Goal: Information Seeking & Learning: Learn about a topic

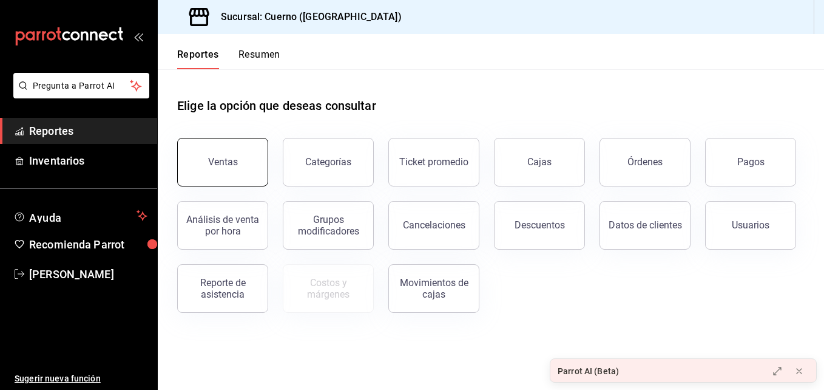
click at [233, 147] on button "Ventas" at bounding box center [222, 162] width 91 height 49
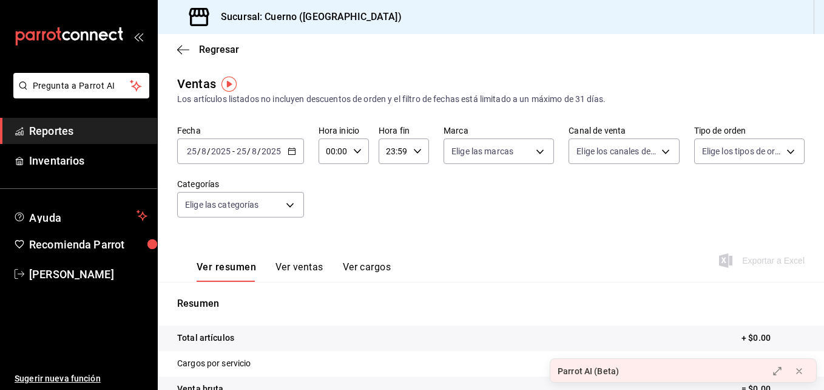
click at [84, 38] on icon "carpetas de buzones" at bounding box center [69, 36] width 109 height 18
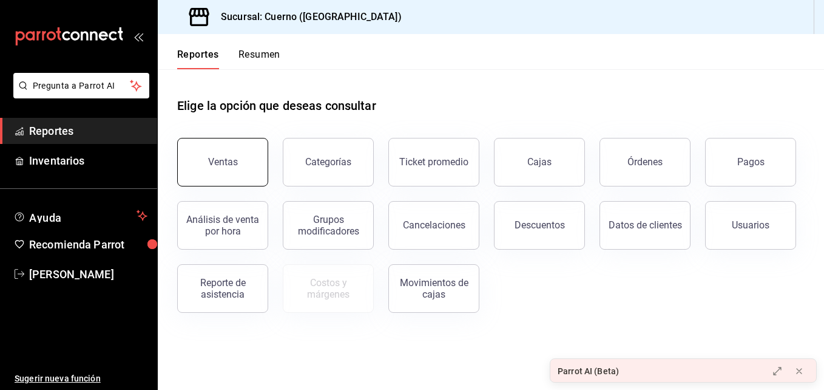
click at [247, 181] on button "Ventas" at bounding box center [222, 162] width 91 height 49
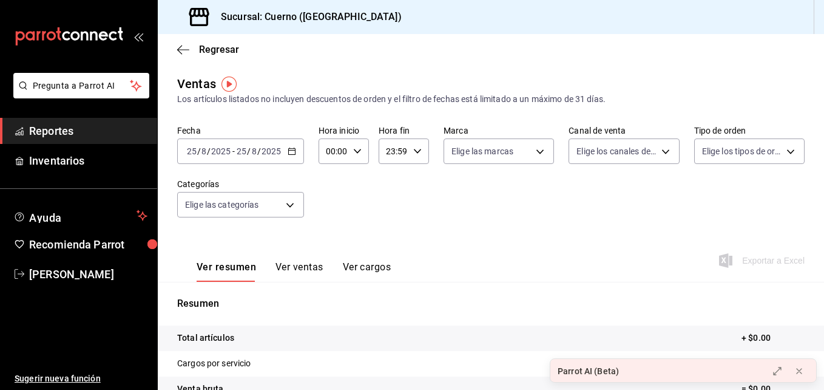
click at [360, 157] on div "00:00 Hora inicio" at bounding box center [344, 150] width 50 height 25
click at [331, 201] on span "03" at bounding box center [330, 197] width 5 height 10
type input "03:00"
click at [414, 149] on div at bounding box center [412, 195] width 824 height 390
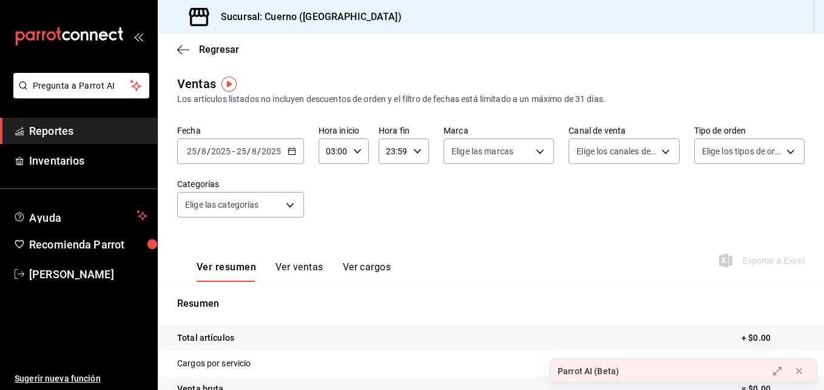
click at [414, 149] on icon "button" at bounding box center [417, 151] width 8 height 8
click at [391, 246] on span "23" at bounding box center [389, 250] width 5 height 10
click at [288, 152] on div at bounding box center [412, 195] width 824 height 390
click at [288, 152] on \(Stroke\) "button" at bounding box center [291, 151] width 7 height 7
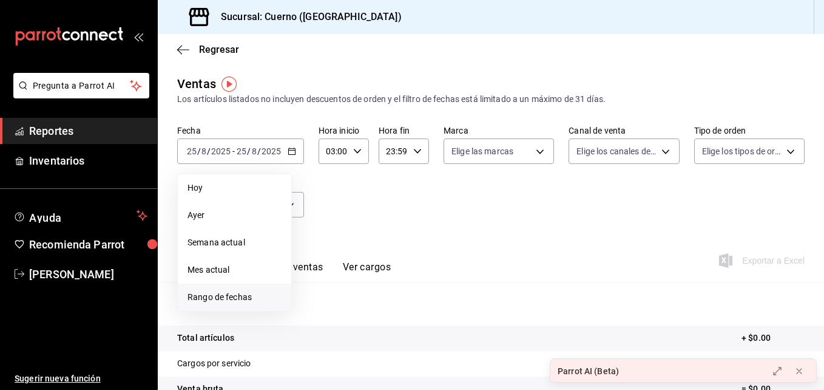
click at [238, 292] on span "Rango de fechas" at bounding box center [235, 297] width 94 height 13
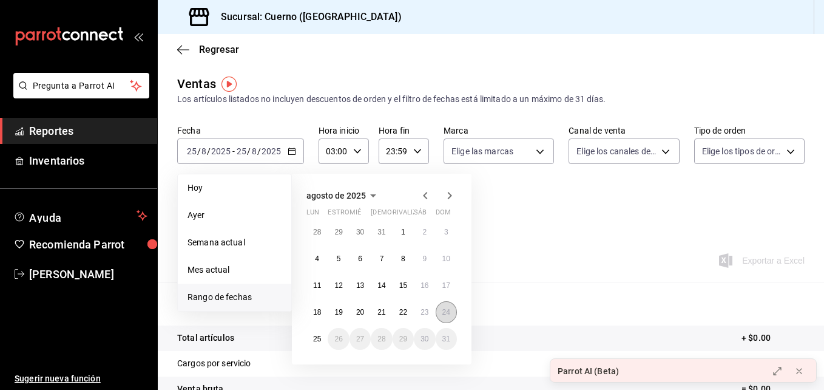
click at [438, 308] on button "24" at bounding box center [446, 312] width 21 height 22
click at [319, 340] on abbr "25" at bounding box center [317, 338] width 8 height 8
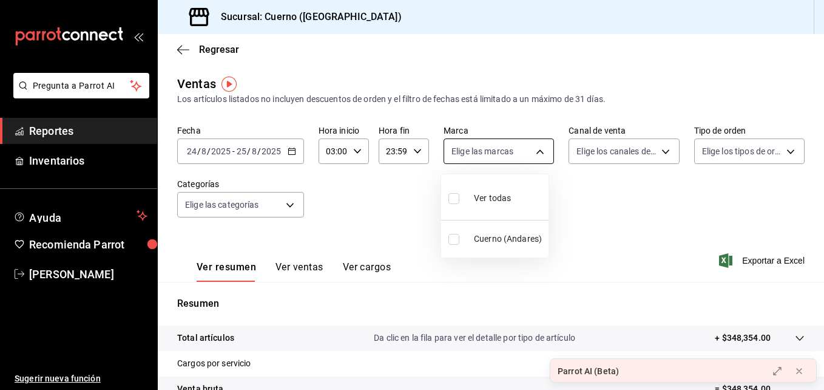
click at [517, 146] on body "Pregunta a Parrot AI Reportes Inventarios Ayuda Recomienda Parrot [PERSON_NAME]…" at bounding box center [412, 195] width 824 height 390
click at [490, 236] on span "Cuerno (Andares)" at bounding box center [509, 238] width 70 height 13
type input "c9e961b9-bc29-480f-a65c-324ff110f526"
checkbox input "true"
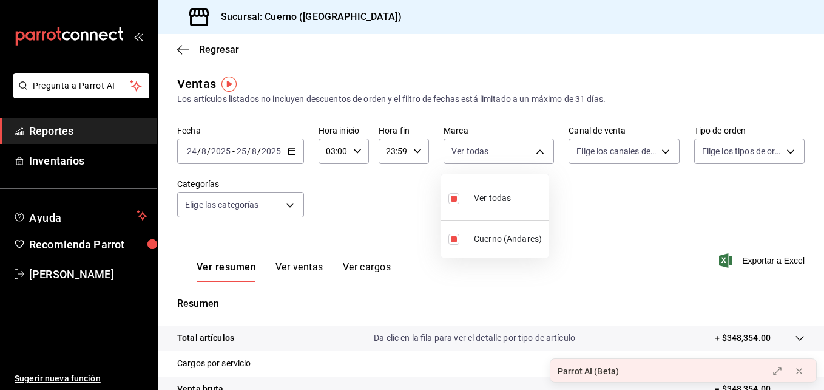
click at [288, 211] on div at bounding box center [412, 195] width 824 height 390
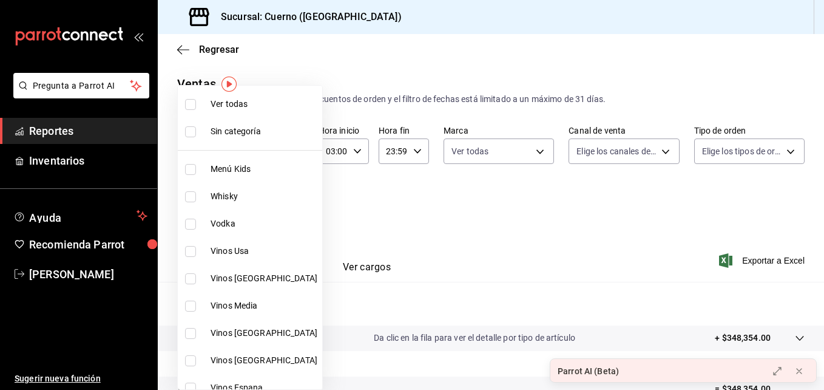
click at [288, 211] on body "Pregunta a Parrot AI Reportes Inventarios Ayuda Recomienda Parrot [PERSON_NAME]…" at bounding box center [412, 195] width 824 height 390
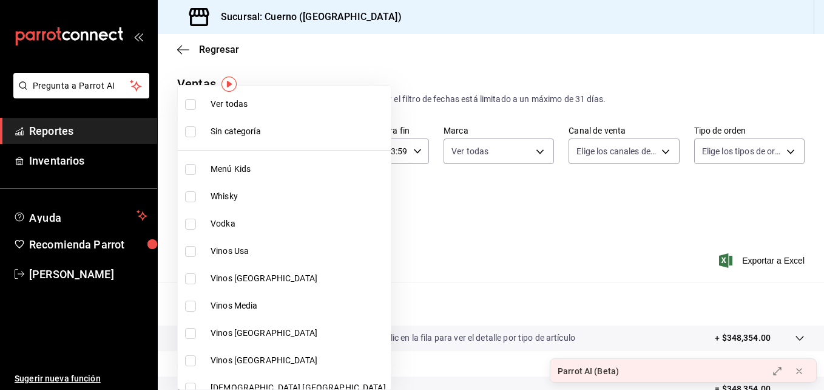
click at [229, 113] on li "Ver todas" at bounding box center [284, 103] width 213 height 27
type input "a99b9eb1-d5e4-4ca6-a53e-4c42022e859a,8d843363-7b8b-4002-90a0-c01944697fe5,d20f9…"
checkbox input "true"
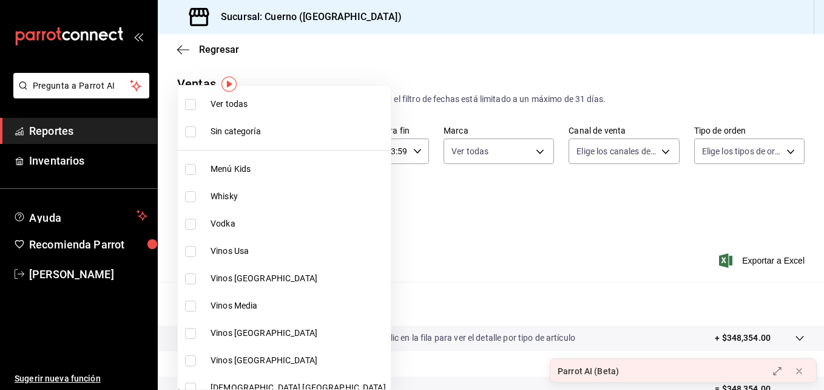
checkbox input "true"
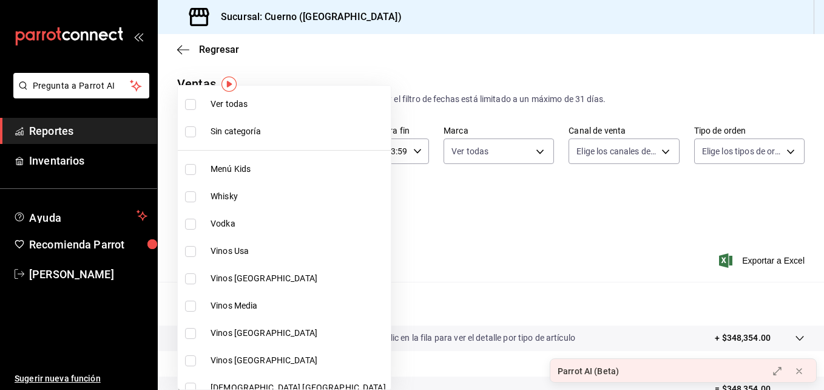
checkbox input "true"
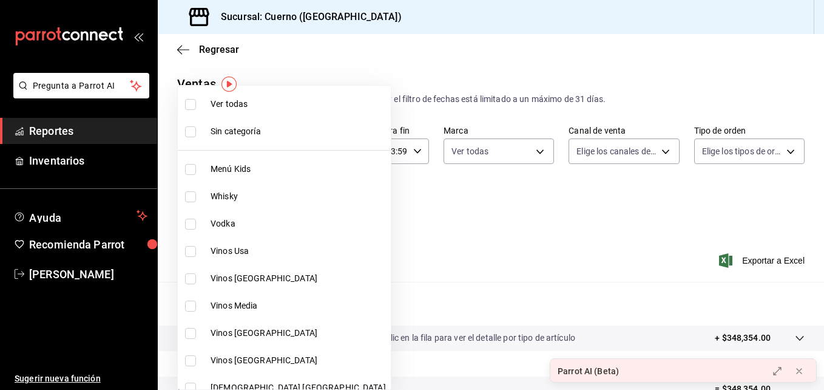
checkbox input "true"
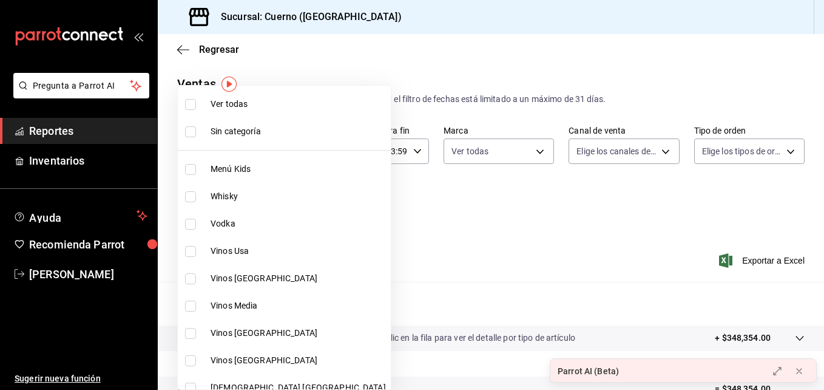
checkbox input "true"
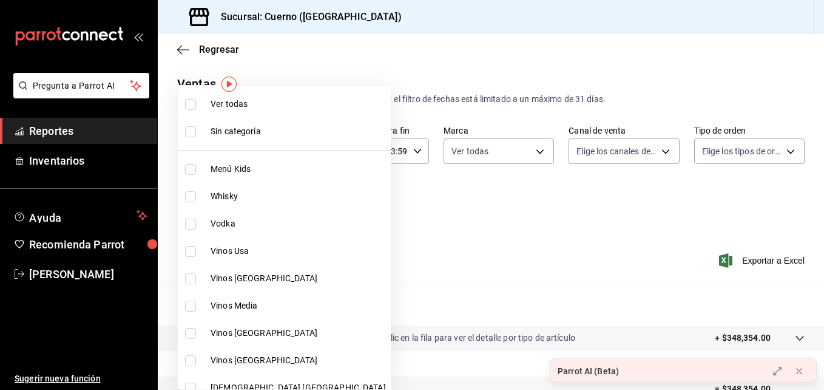
checkbox input "true"
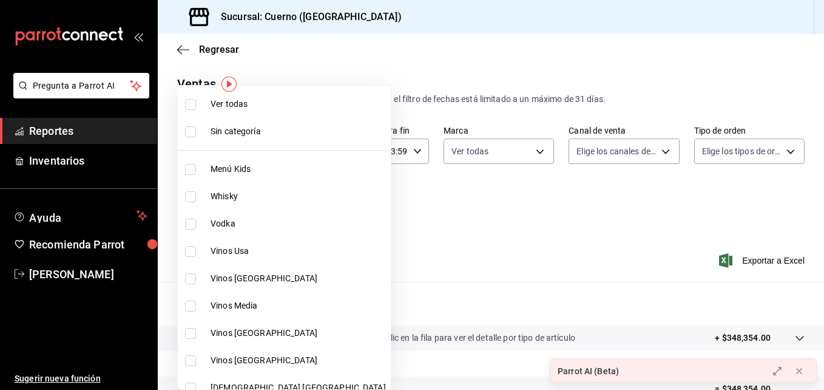
checkbox input "true"
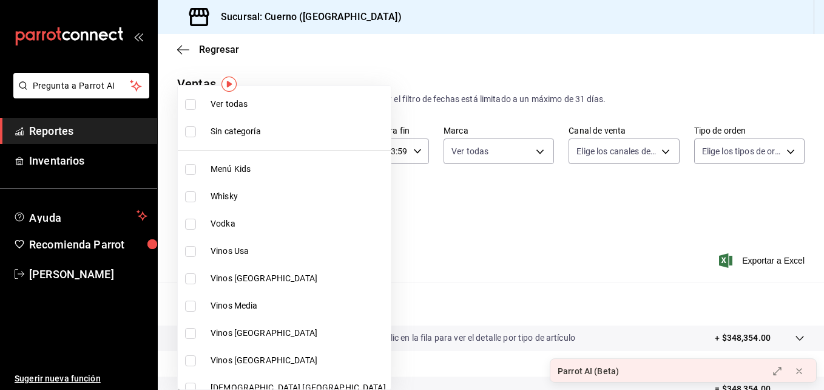
checkbox input "true"
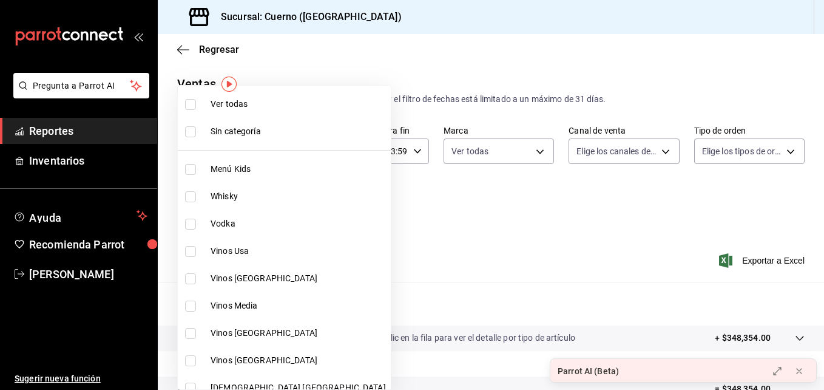
checkbox input "true"
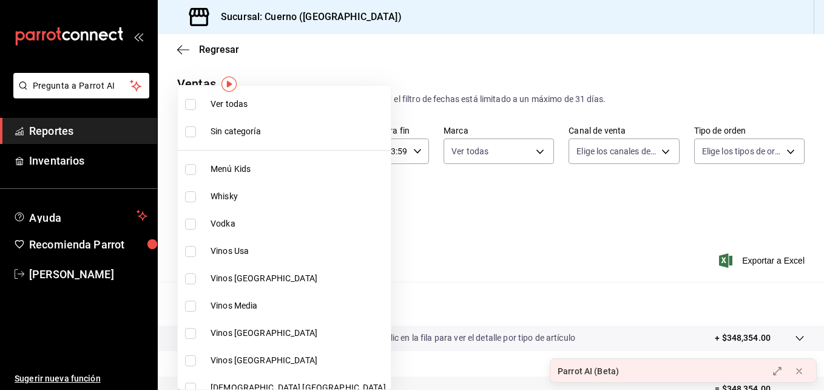
checkbox input "true"
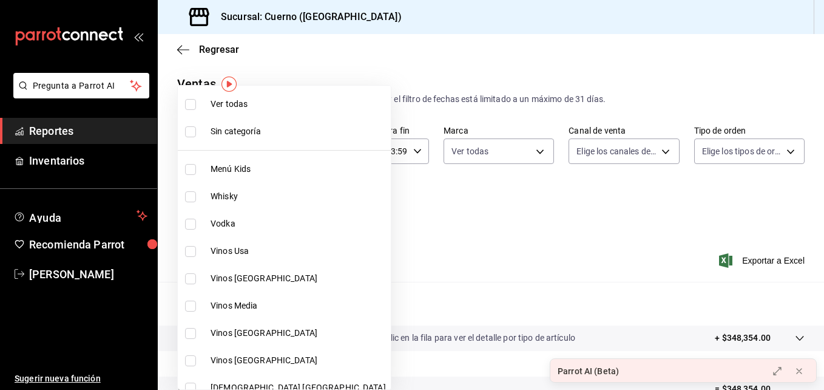
checkbox input "true"
click at [391, 207] on div at bounding box center [412, 195] width 824 height 390
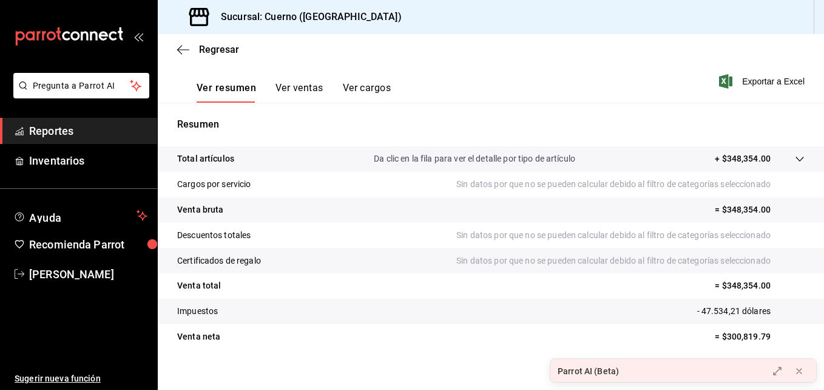
scroll to position [192, 0]
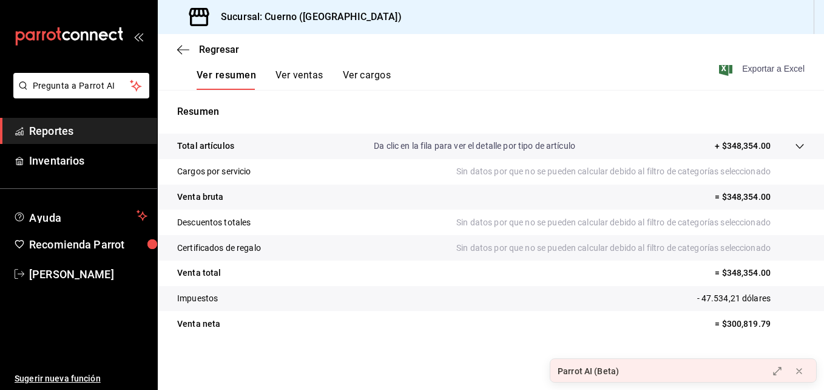
click at [722, 69] on icon "button" at bounding box center [725, 68] width 13 height 15
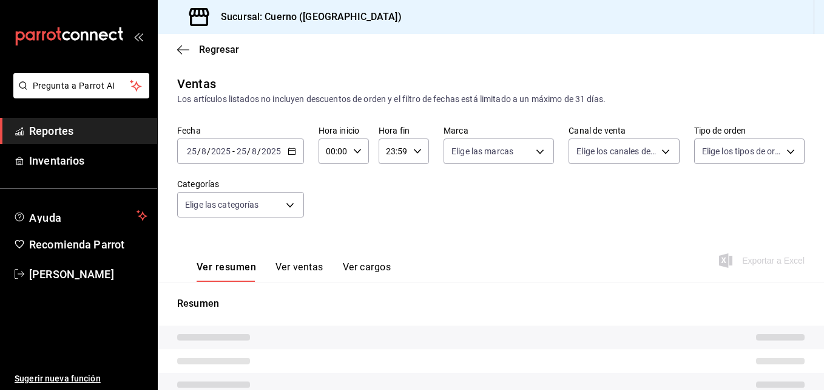
type input "03:00"
type input "a99b9eb1-d5e4-4ca6-a53e-4c42022e859a,8d843363-7b8b-4002-90a0-c01944697fe5,d20f9…"
type input "c9e961b9-bc29-480f-a65c-324ff110f526"
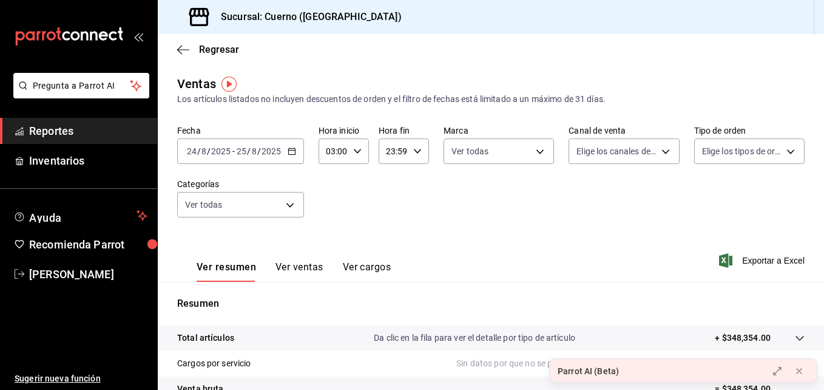
click at [128, 30] on div "mailbox folders" at bounding box center [78, 36] width 157 height 73
click at [109, 35] on icon "mailbox folders" at bounding box center [113, 35] width 8 height 9
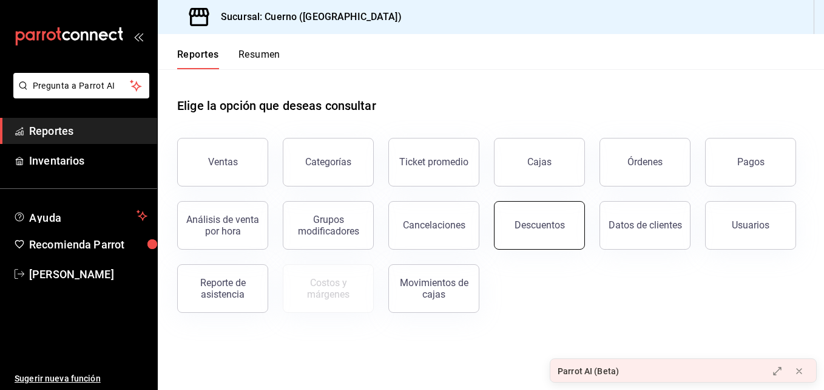
click at [532, 238] on button "Descuentos" at bounding box center [539, 225] width 91 height 49
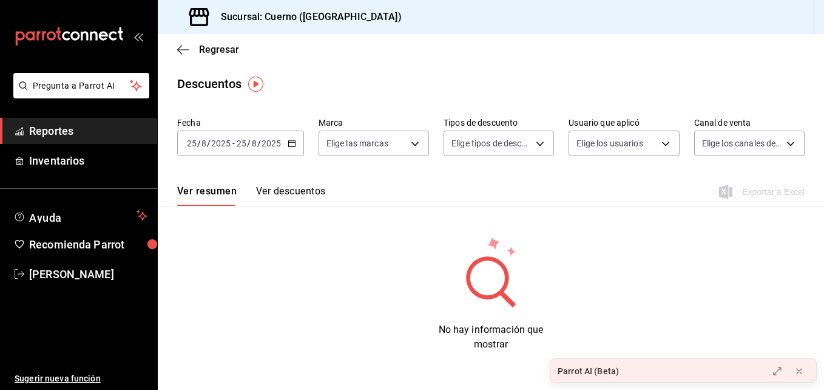
click at [296, 152] on div "2025-08-25 25 / 8 / 2025 - 2025-08-25 25 / 8 / 2025" at bounding box center [240, 142] width 127 height 25
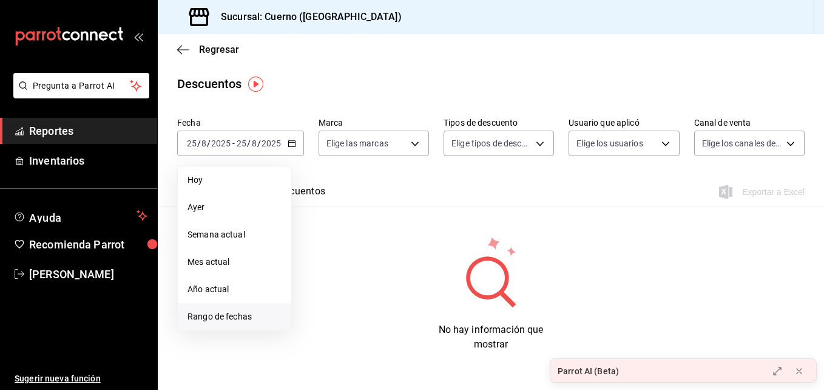
click at [232, 316] on span "Rango de fechas" at bounding box center [235, 316] width 94 height 13
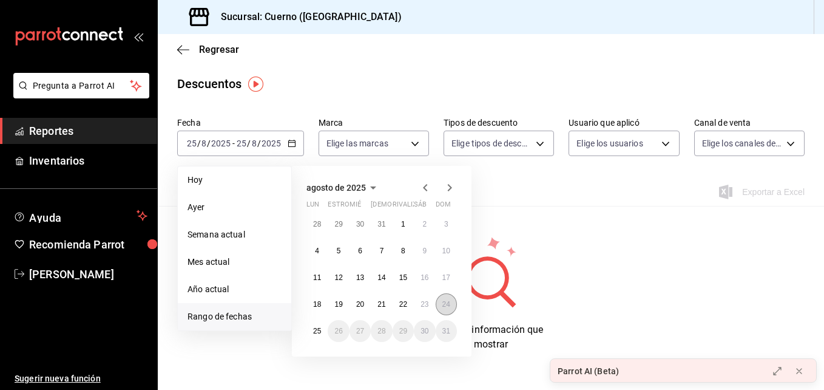
click at [443, 309] on button "24" at bounding box center [446, 304] width 21 height 22
click at [314, 331] on abbr "25" at bounding box center [317, 330] width 8 height 8
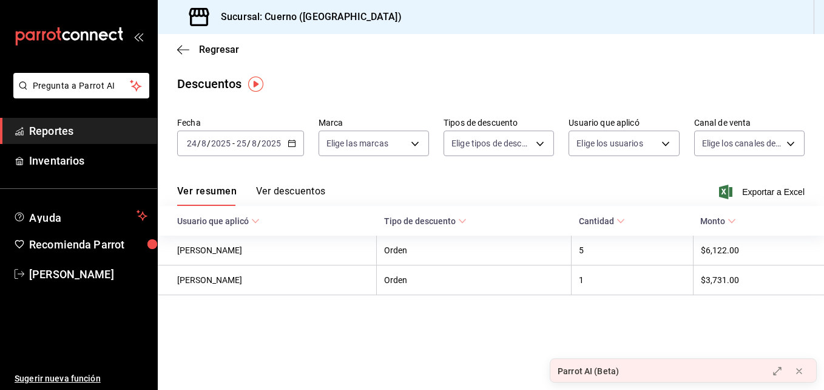
click at [296, 192] on button "Ver descuentos" at bounding box center [290, 195] width 69 height 21
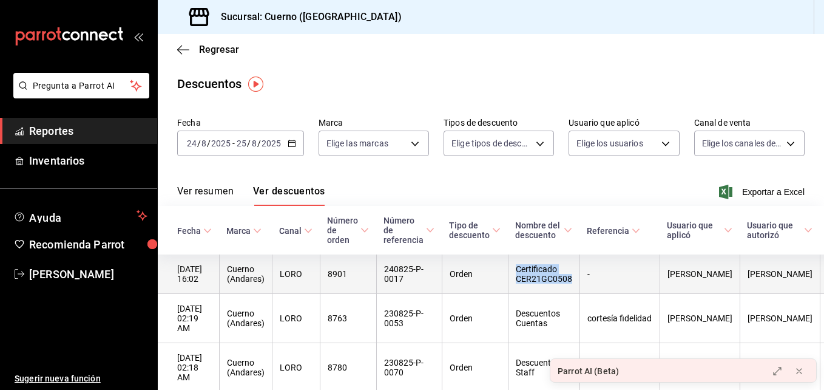
drag, startPoint x: 522, startPoint y: 269, endPoint x: 580, endPoint y: 283, distance: 58.7
click at [580, 283] on th "Certificado CER21GC0508" at bounding box center [544, 273] width 72 height 39
copy th "Certificado CER21GC0508"
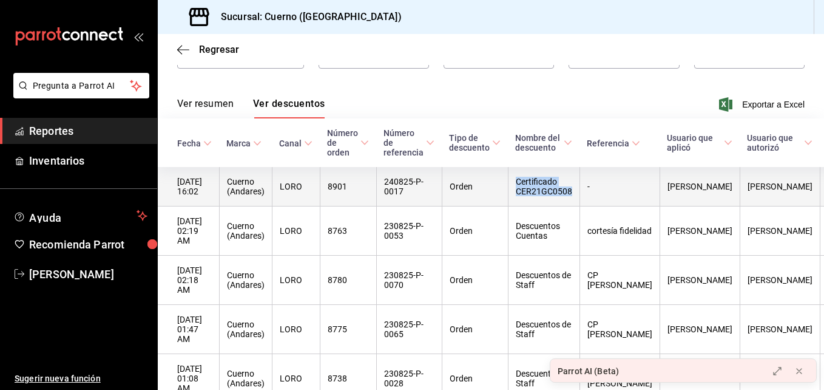
scroll to position [87, 0]
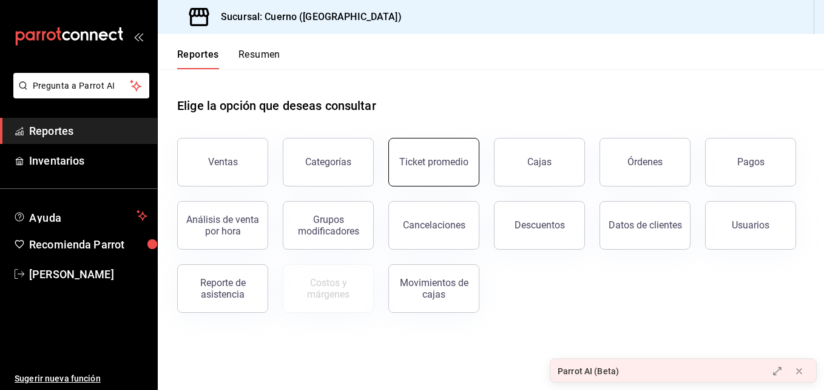
click at [440, 167] on div "Ticket promedio" at bounding box center [433, 162] width 69 height 12
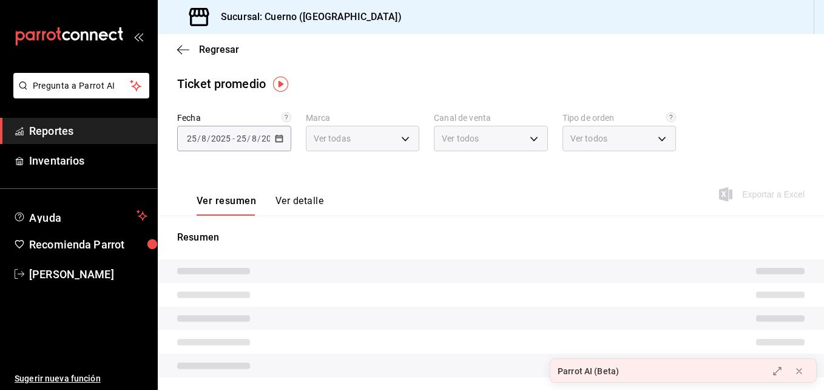
type input "c9e961b9-bc29-480f-a65c-324ff110f526"
type input "PARROT,UBER_EATS,RAPPI,DIDI_FOOD,ONLINE"
type input "dfbf6a66-9e2c-4531-8c07-cb6fdb35851c,965fb10a-4951-4111-90b6-db3caf29f93a,2f3c6…"
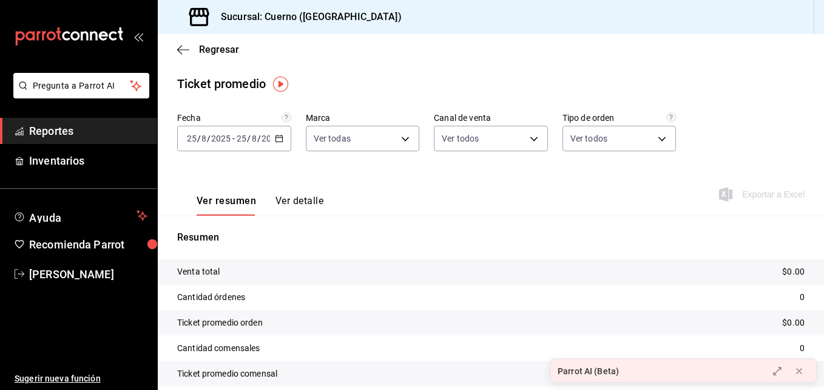
click at [279, 137] on icon "button" at bounding box center [279, 138] width 8 height 8
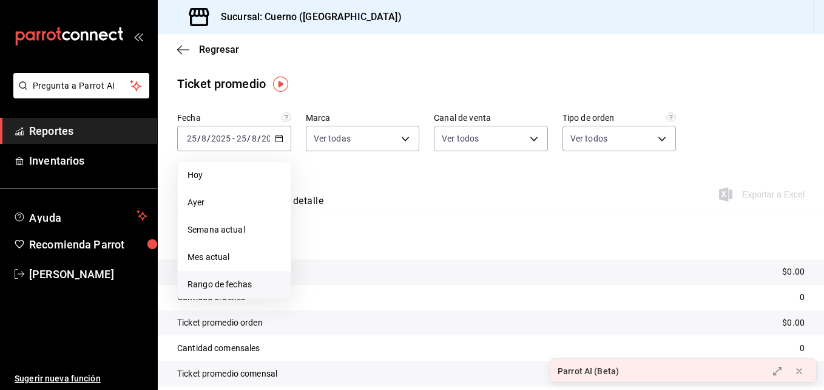
click at [245, 282] on span "Rango de fechas" at bounding box center [234, 284] width 93 height 13
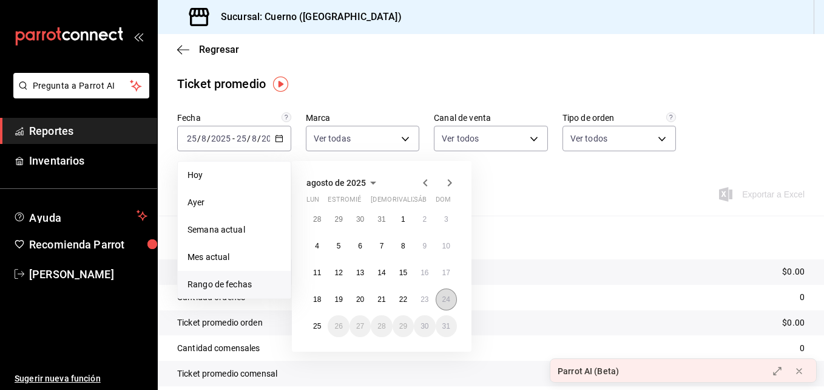
click at [450, 305] on button "24" at bounding box center [446, 299] width 21 height 22
click at [318, 326] on abbr "25" at bounding box center [317, 326] width 8 height 8
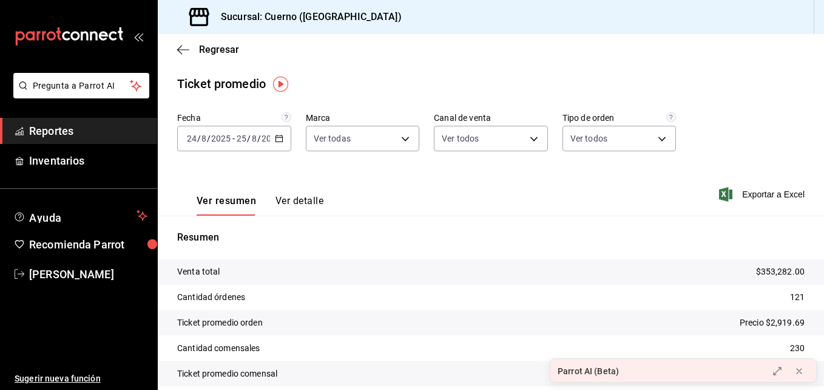
scroll to position [50, 0]
